Goal: Register for event/course

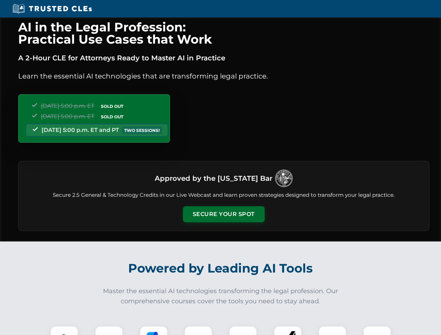
click at [223, 214] on button "Secure Your Spot" at bounding box center [224, 214] width 82 height 16
click at [64, 331] on img at bounding box center [64, 340] width 20 height 20
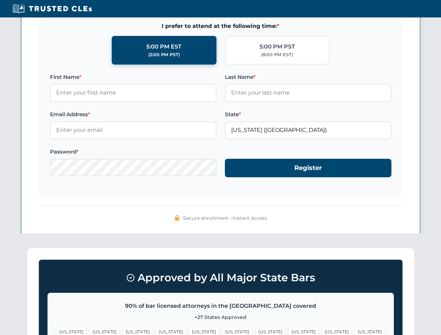
click at [255, 331] on span "[US_STATE]" at bounding box center [270, 332] width 30 height 10
click at [321, 331] on span "[US_STATE]" at bounding box center [336, 332] width 30 height 10
